Goal: Obtain resource: Obtain resource

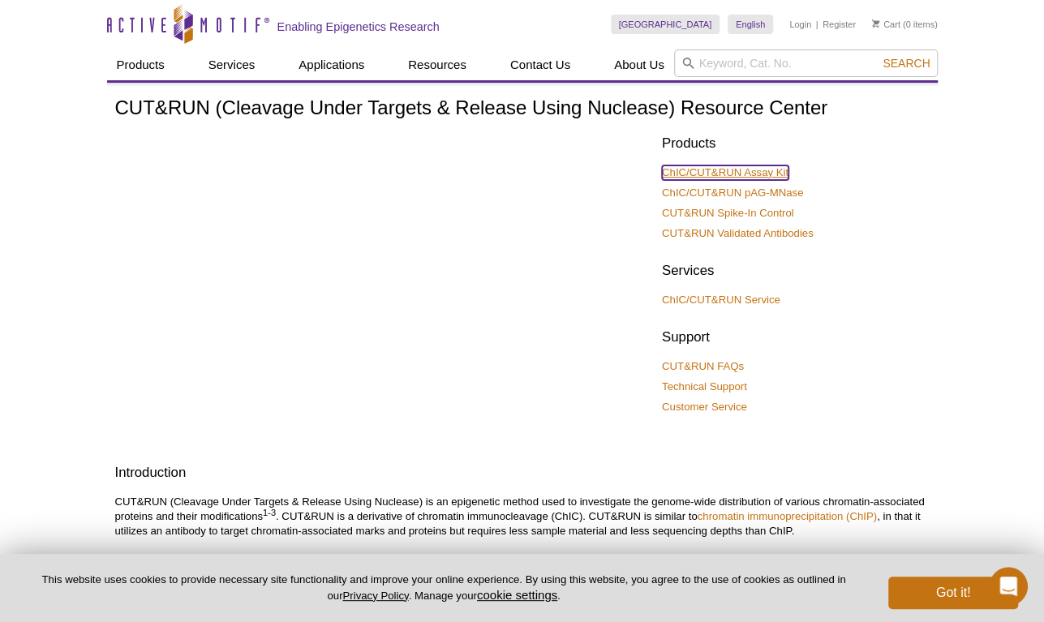
click at [727, 176] on link "ChIC/CUT&RUN Assay Kit" at bounding box center [725, 172] width 127 height 15
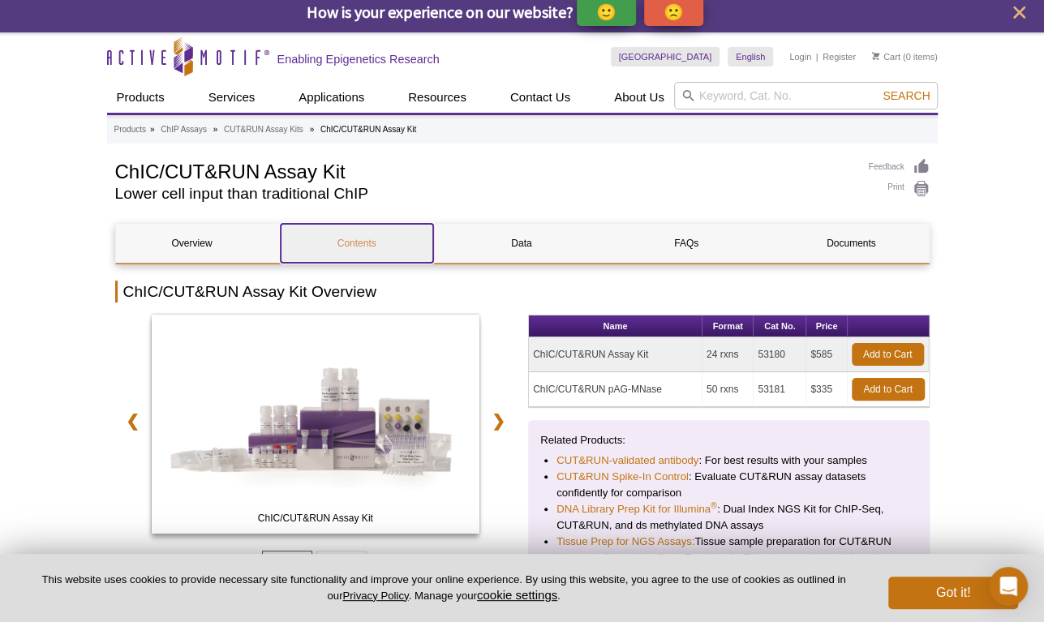
click at [381, 244] on link "Contents" at bounding box center [357, 243] width 152 height 39
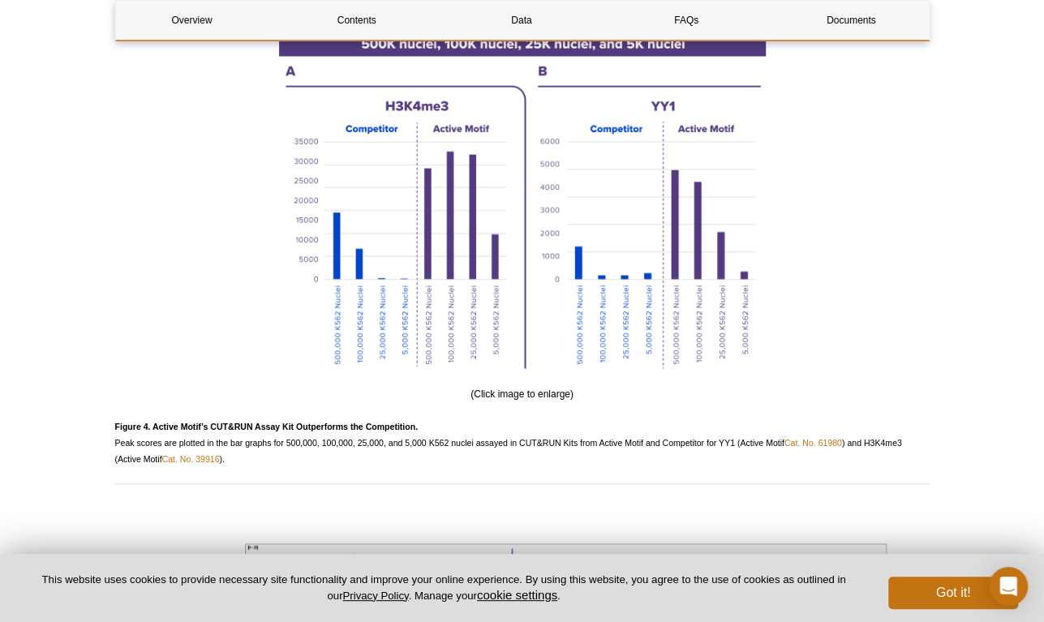
scroll to position [3729, 0]
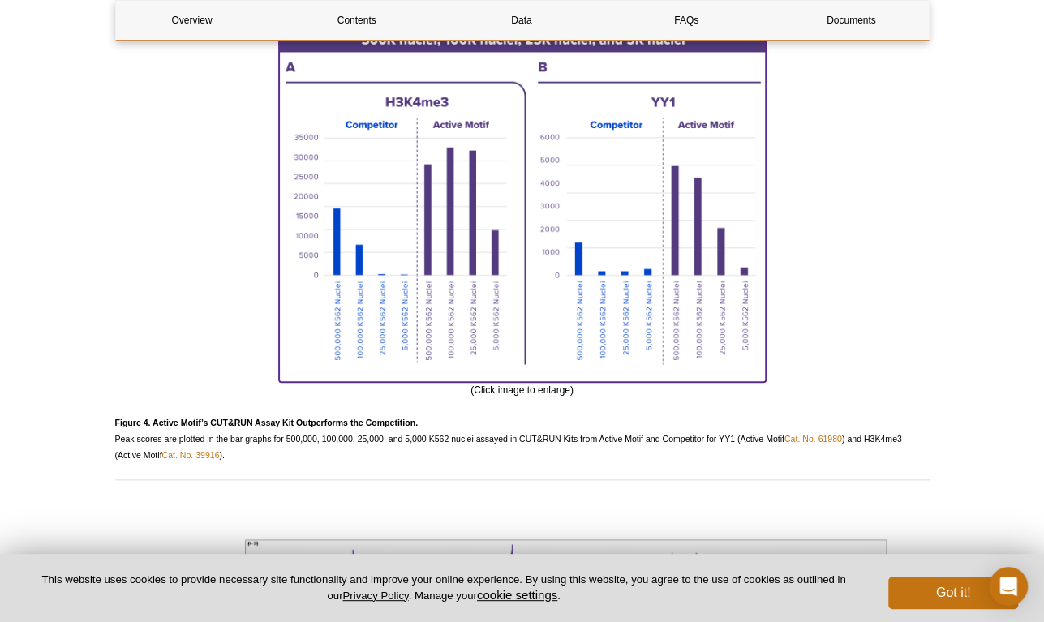
click at [599, 217] on img at bounding box center [522, 202] width 487 height 350
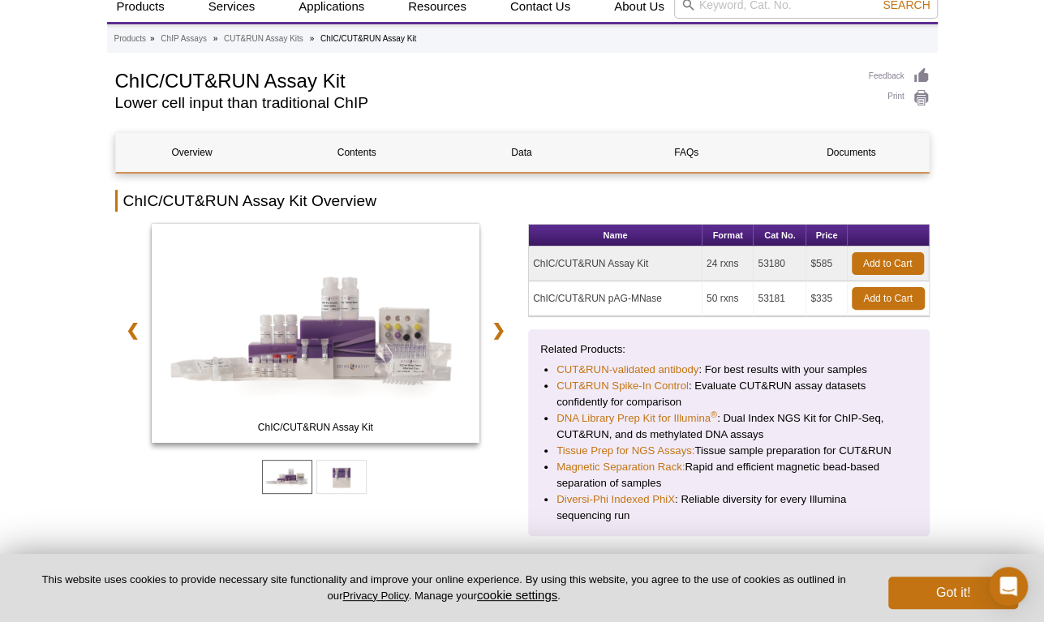
scroll to position [104, 0]
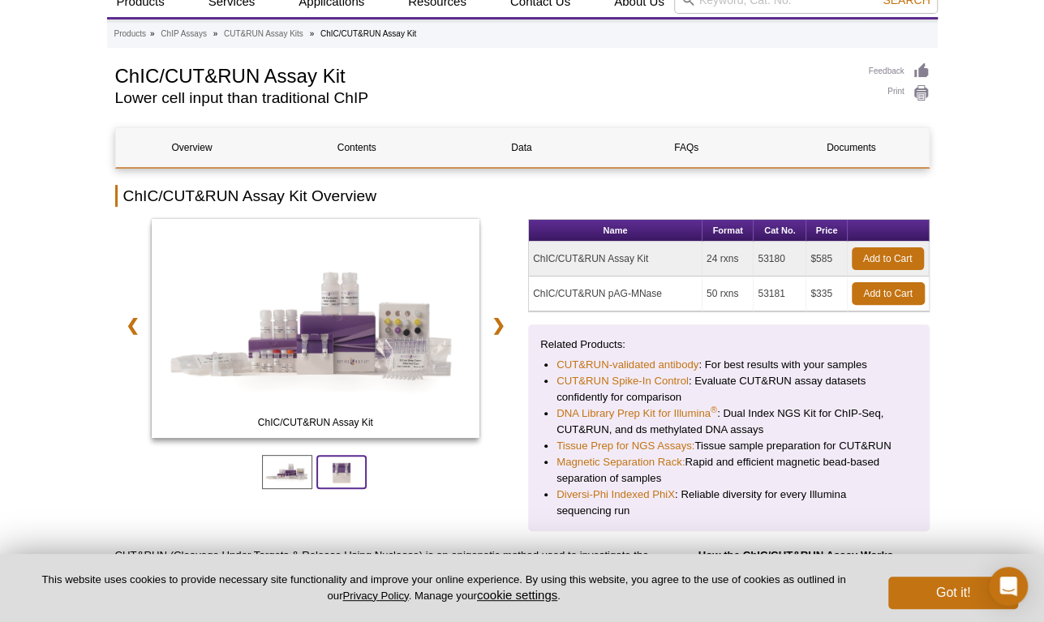
click at [344, 457] on span at bounding box center [341, 472] width 50 height 34
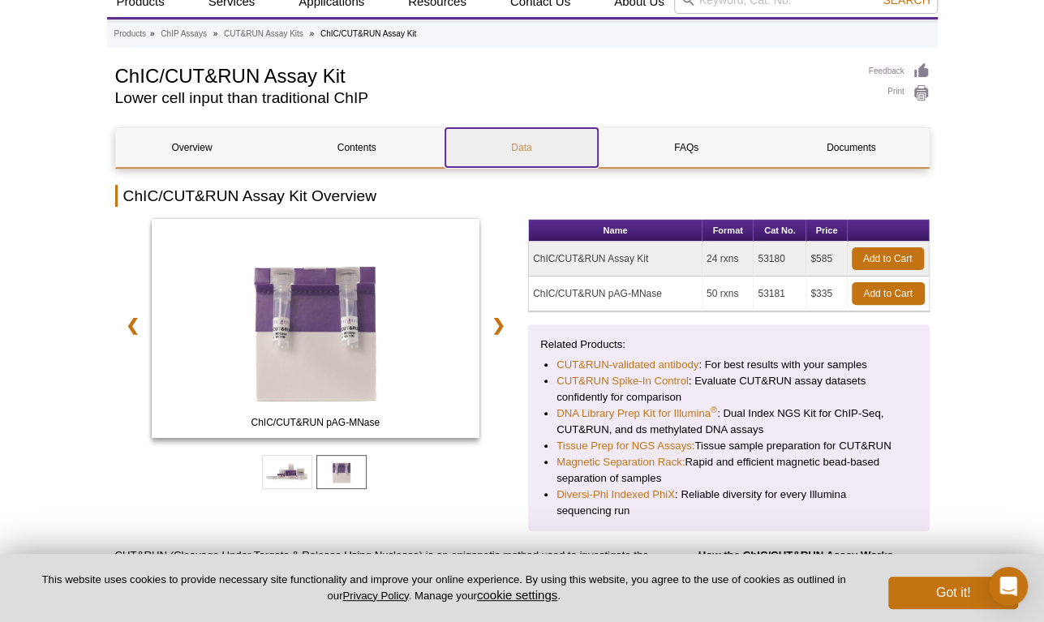
click at [528, 144] on link "Data" at bounding box center [521, 147] width 152 height 39
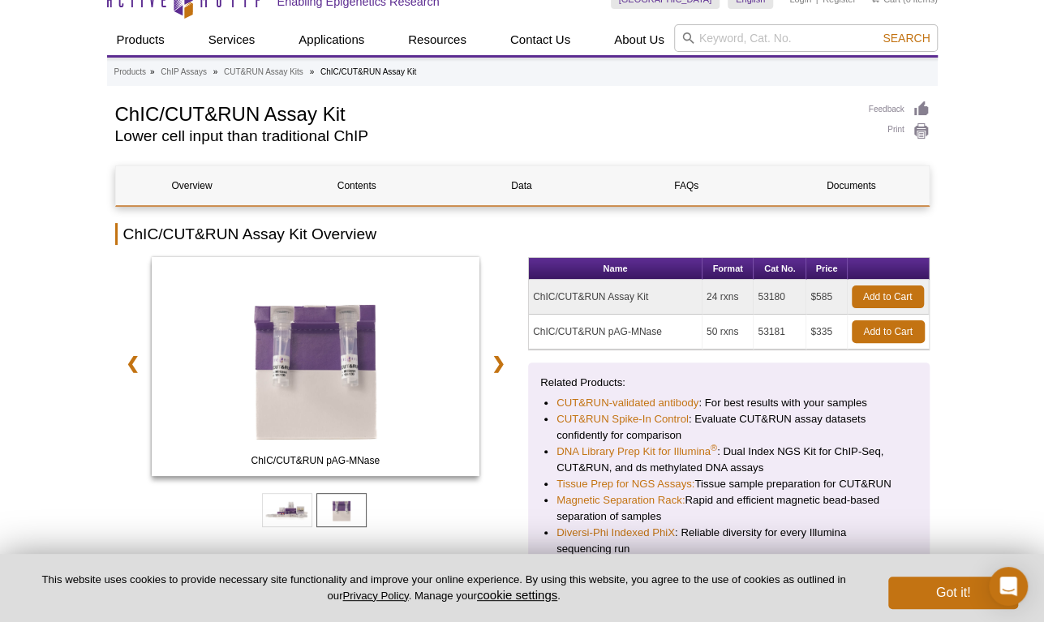
scroll to position [89, 0]
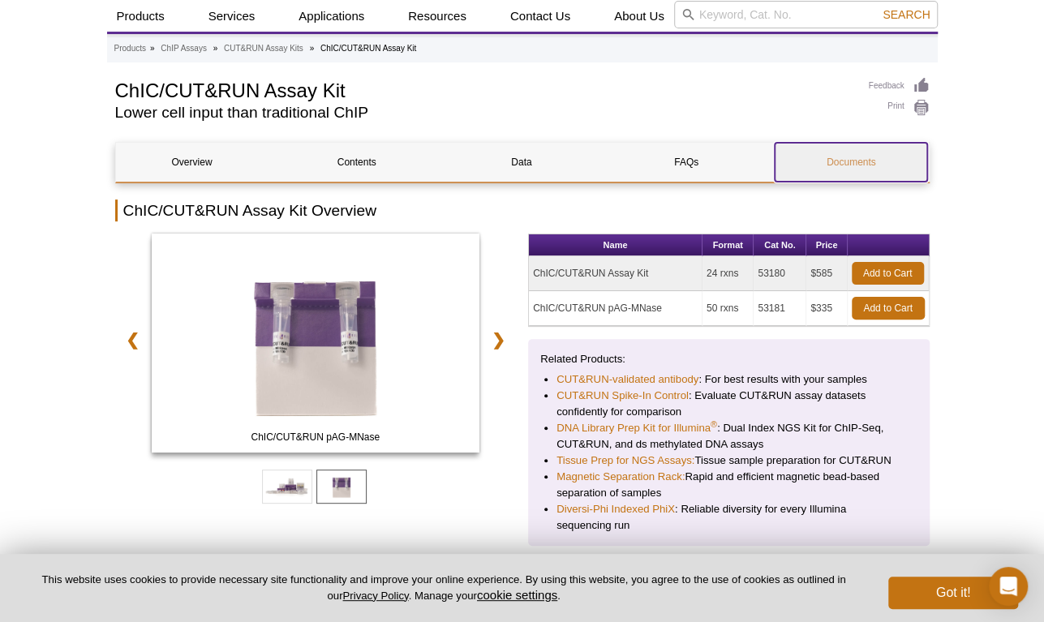
click at [852, 162] on link "Documents" at bounding box center [851, 162] width 152 height 39
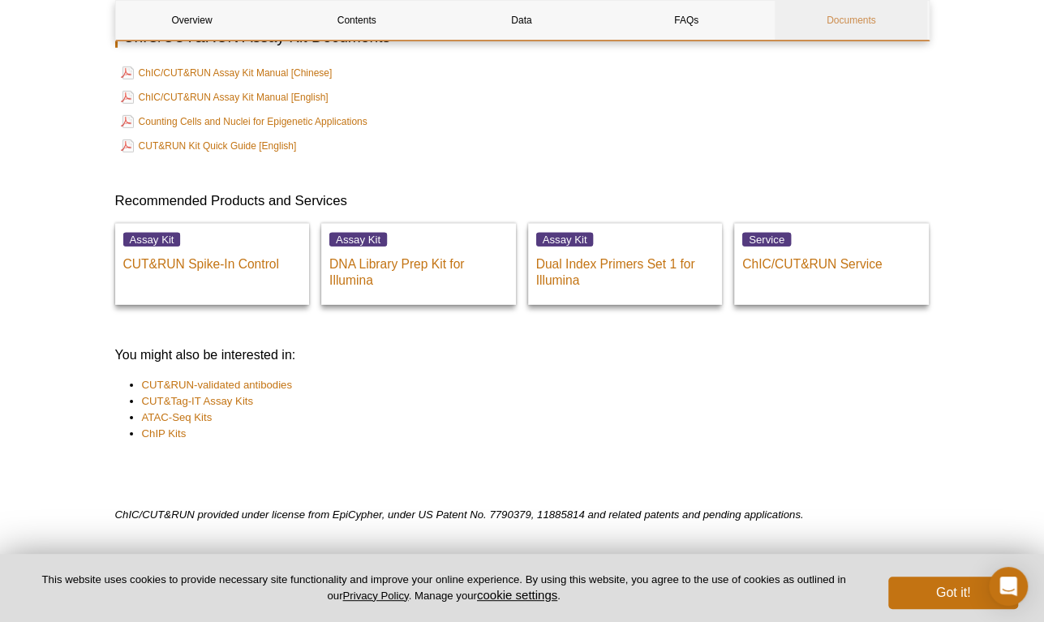
scroll to position [5539, 0]
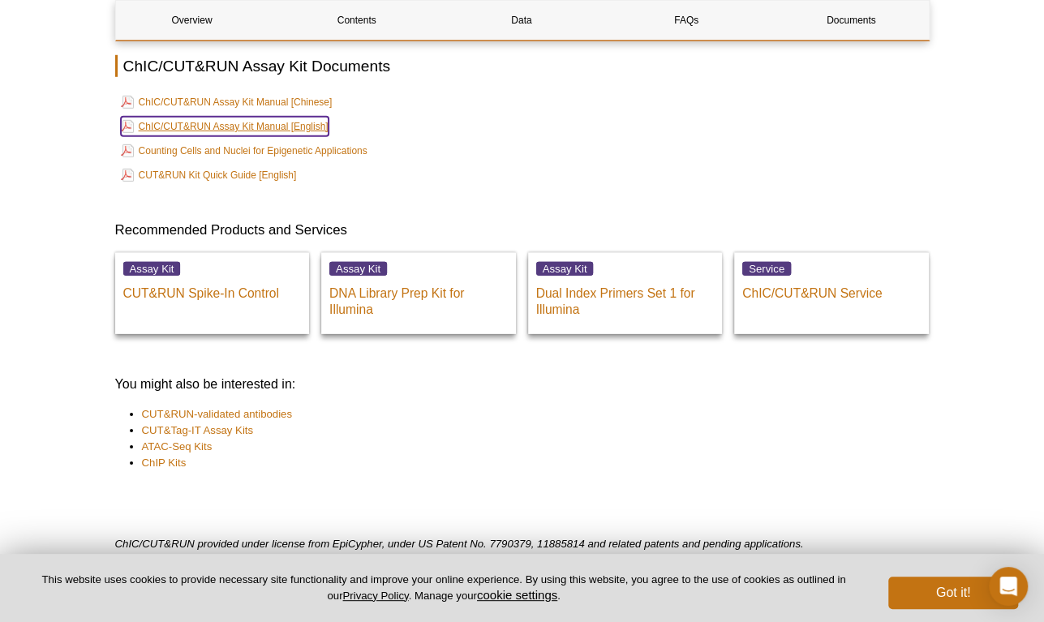
click at [233, 122] on link "ChIC/CUT&RUN Assay Kit Manual [English]" at bounding box center [225, 126] width 208 height 19
